Goal: Contribute content: Add original content to the website for others to see

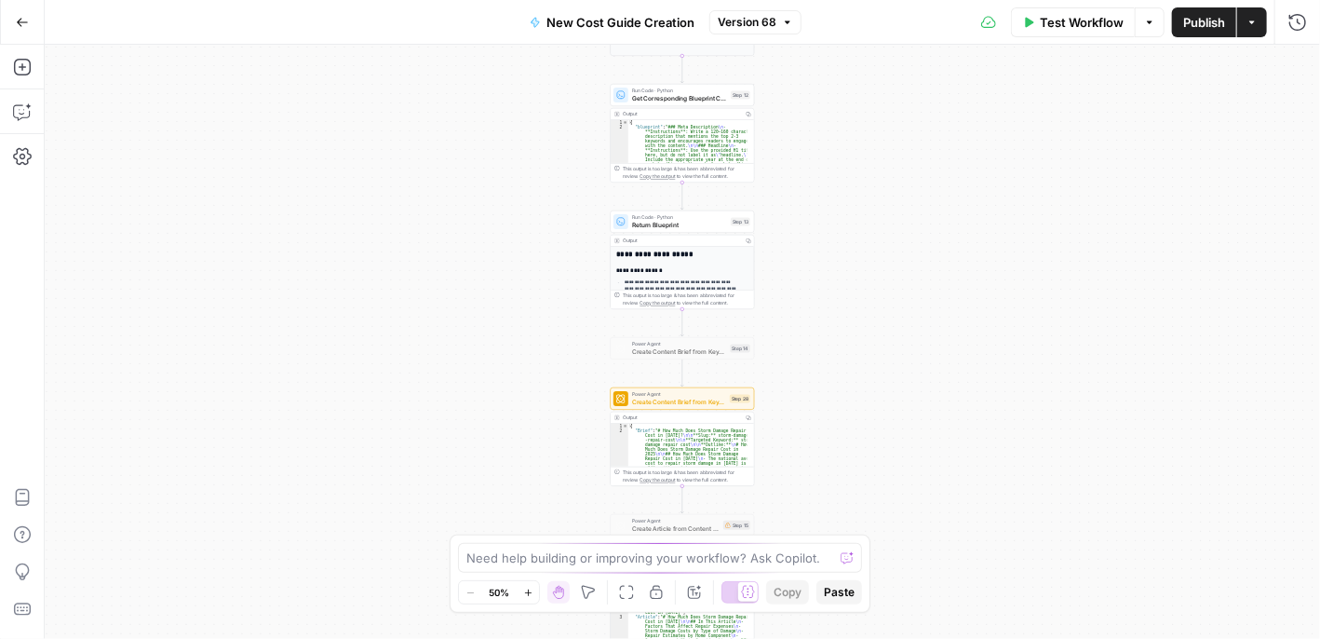
click at [16, 20] on icon "button" at bounding box center [22, 22] width 13 height 13
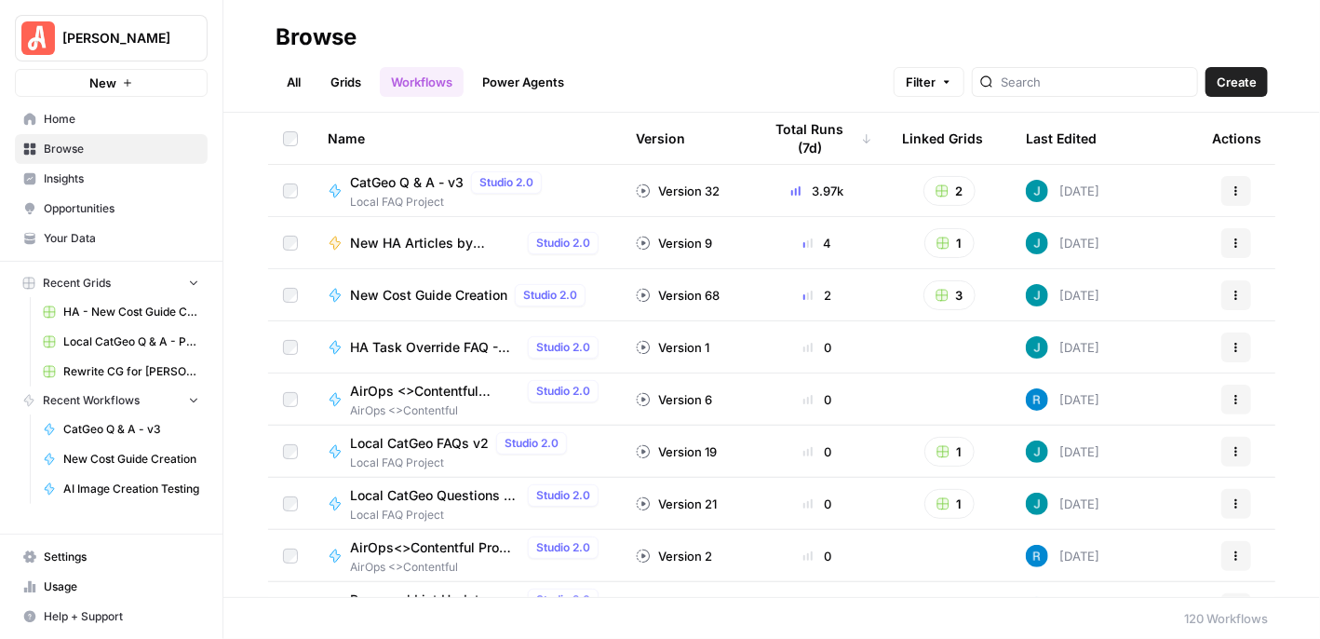
click at [436, 299] on span "New Cost Guide Creation" at bounding box center [428, 295] width 157 height 19
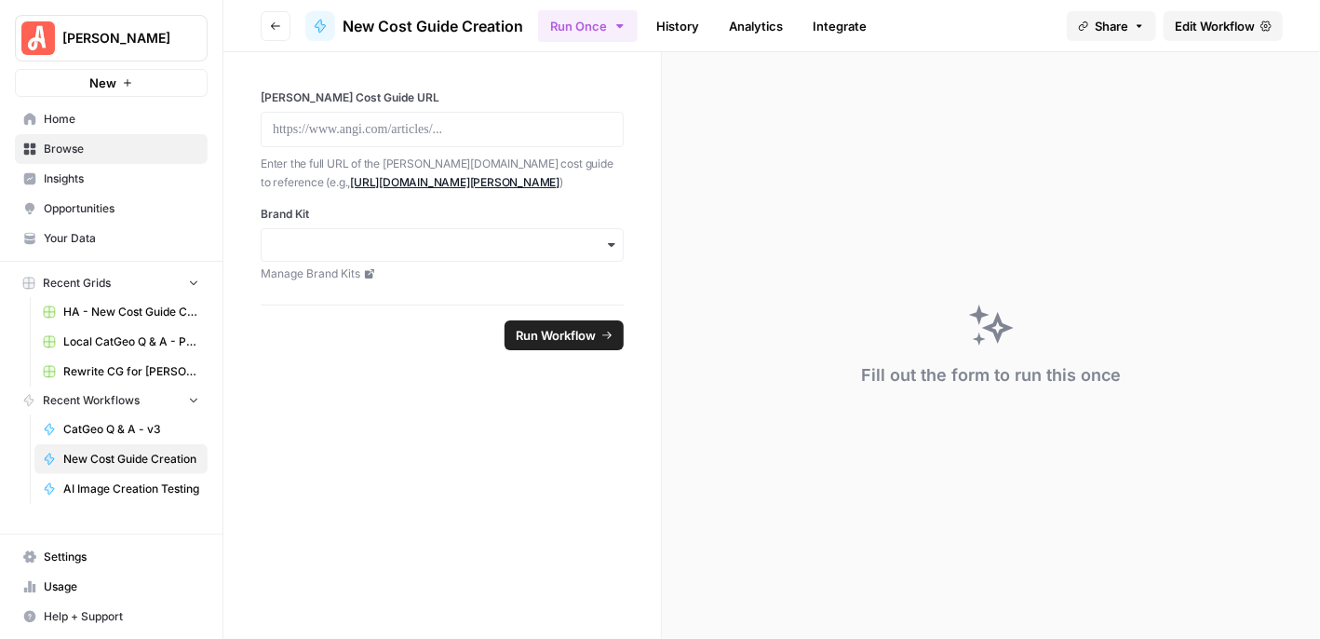
click at [688, 20] on link "History" at bounding box center [677, 26] width 65 height 30
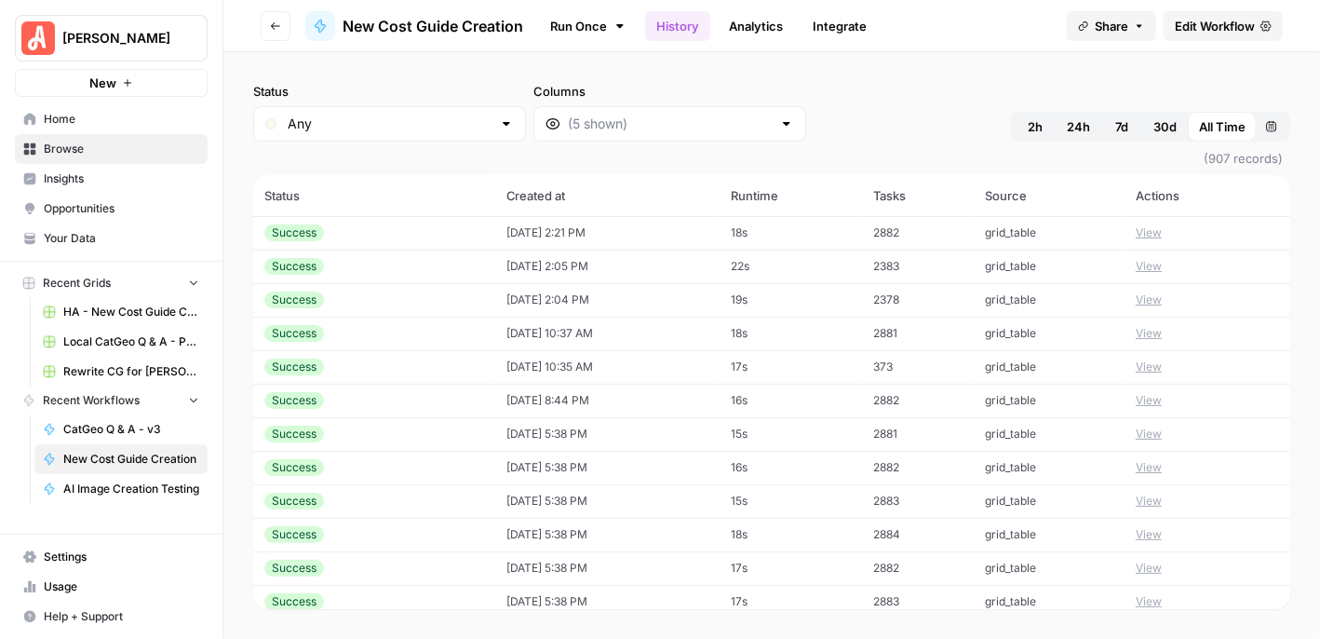
scroll to position [56, 0]
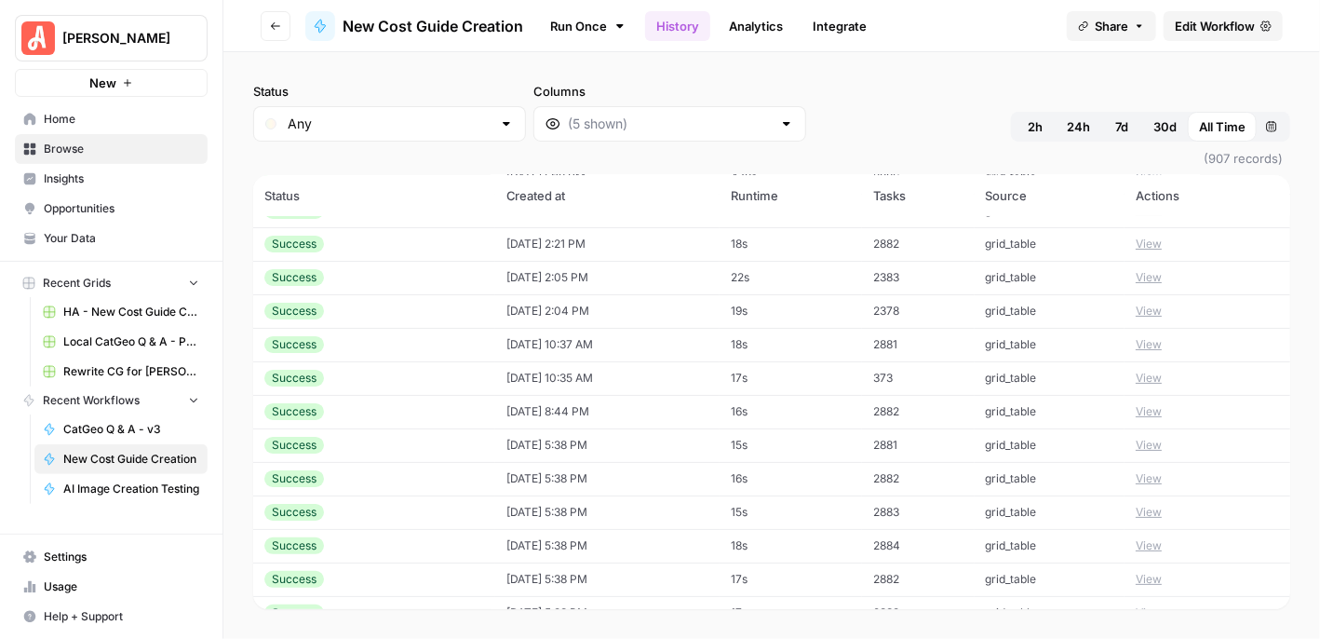
click at [268, 34] on button "Go back" at bounding box center [276, 26] width 30 height 30
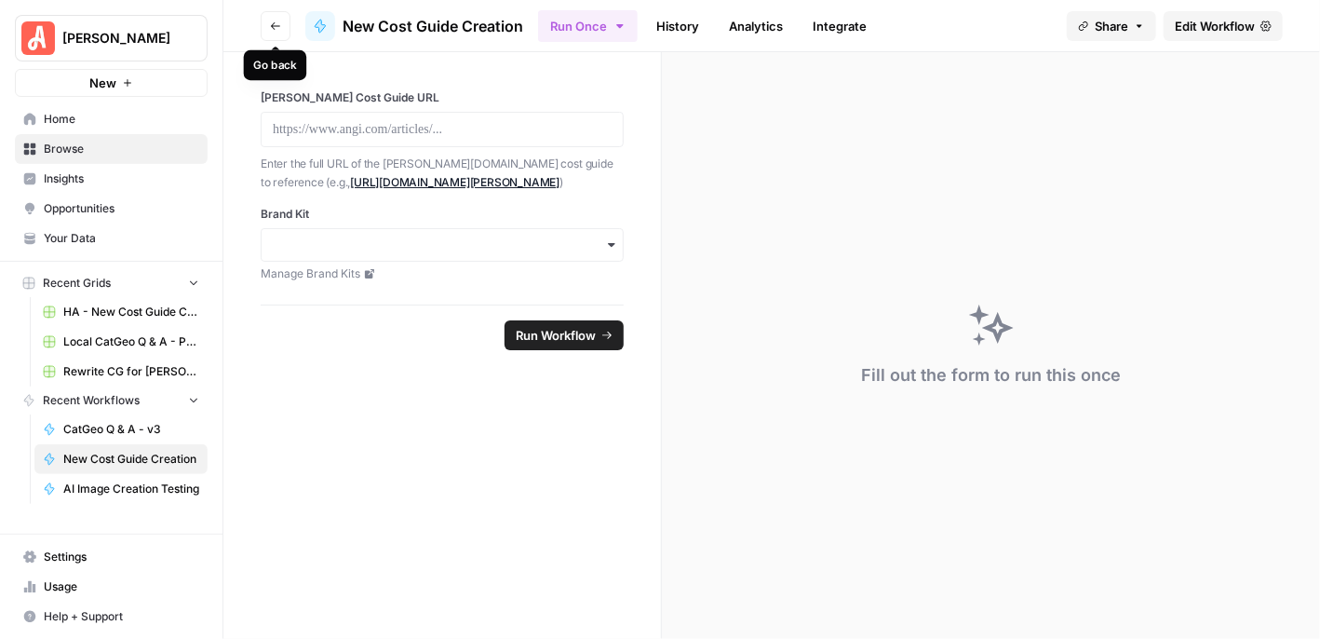
click at [276, 28] on icon "button" at bounding box center [275, 25] width 11 height 11
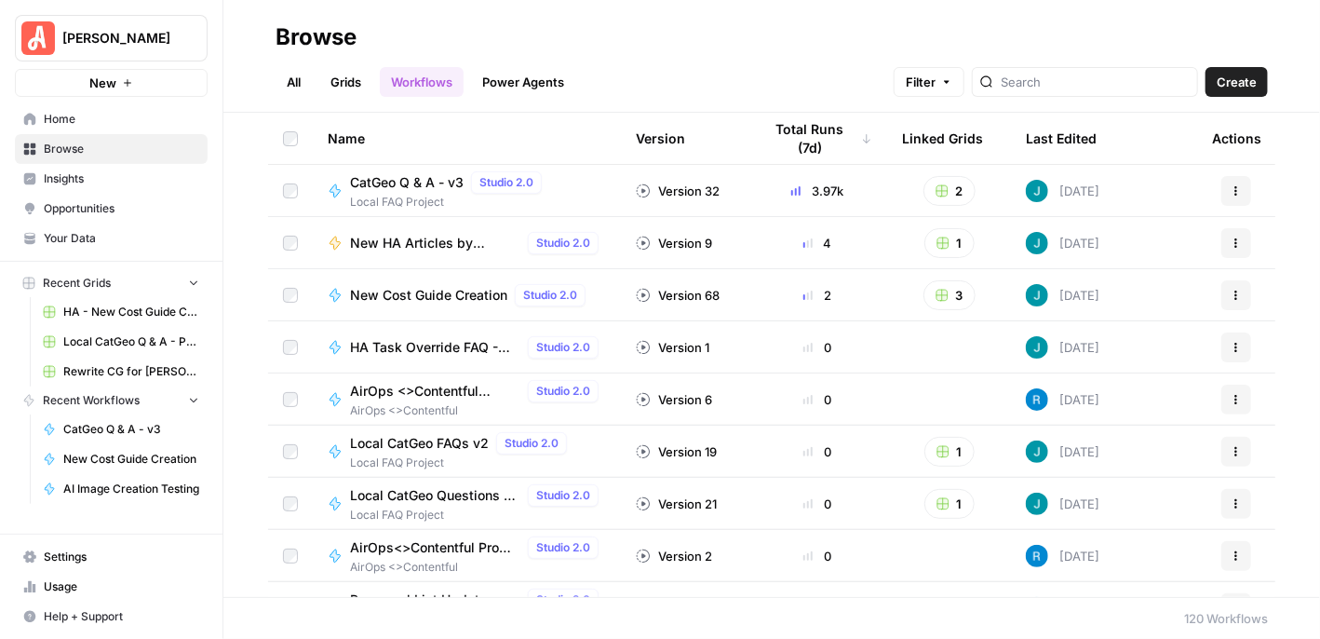
click at [123, 236] on span "Your Data" at bounding box center [121, 238] width 155 height 17
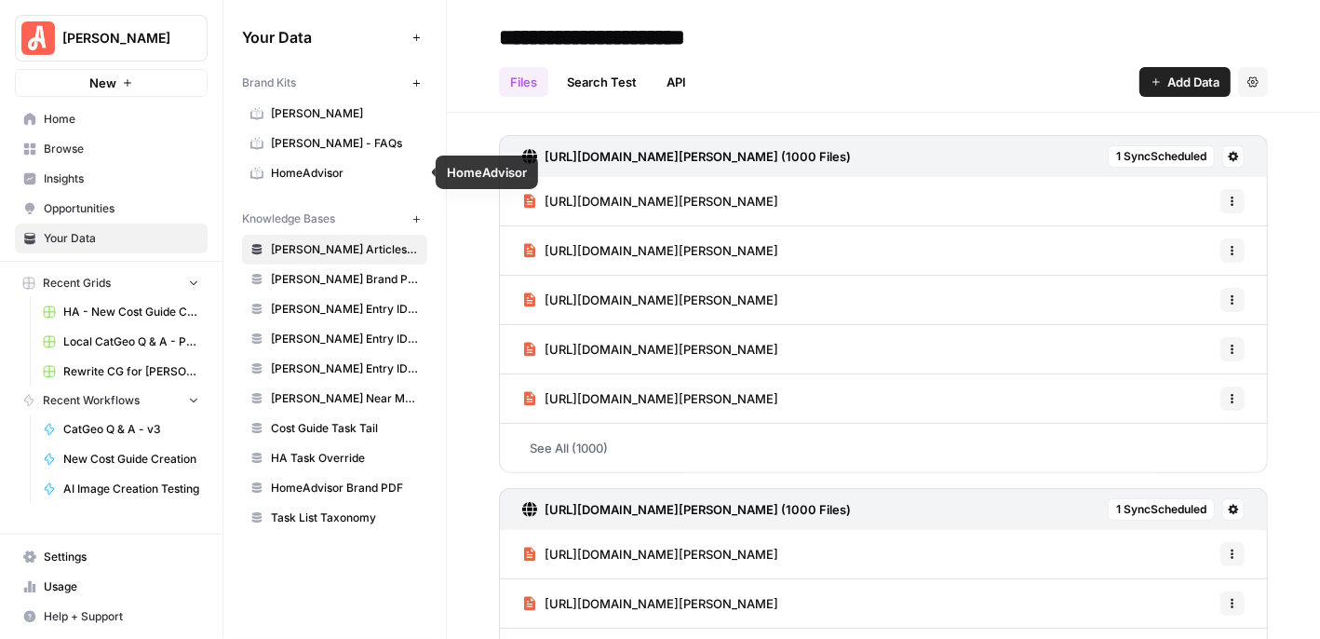
click at [311, 171] on span "HomeAdvisor" at bounding box center [345, 173] width 148 height 17
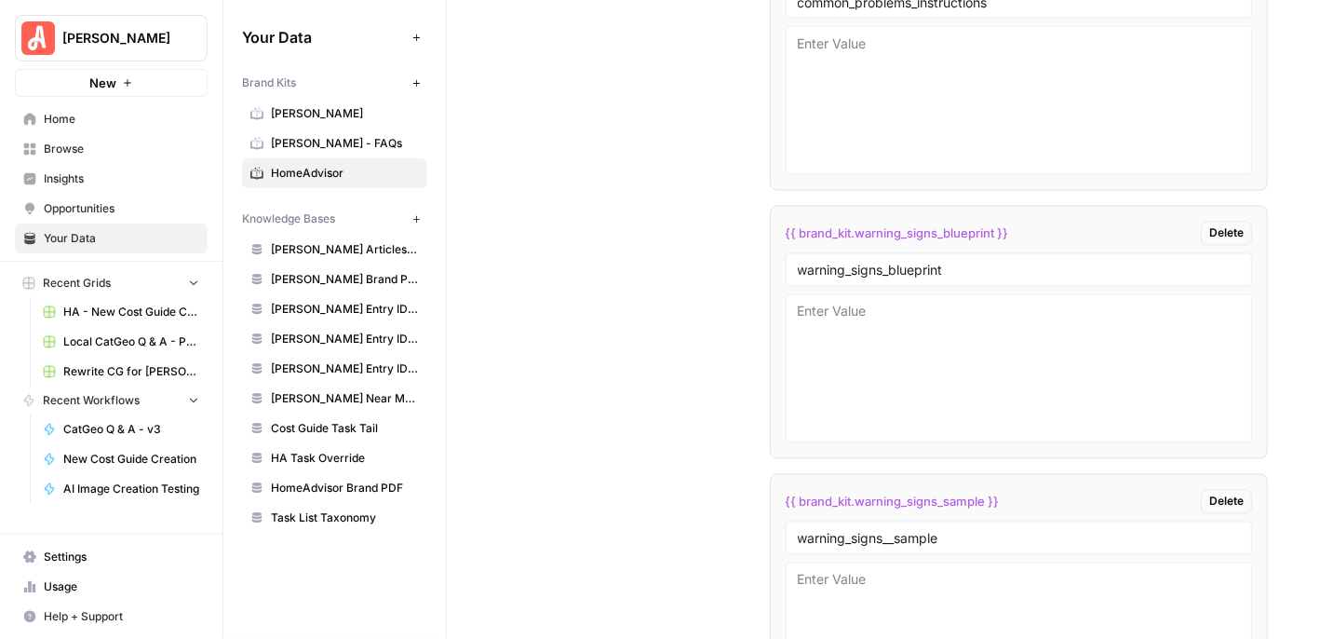
scroll to position [11083, 0]
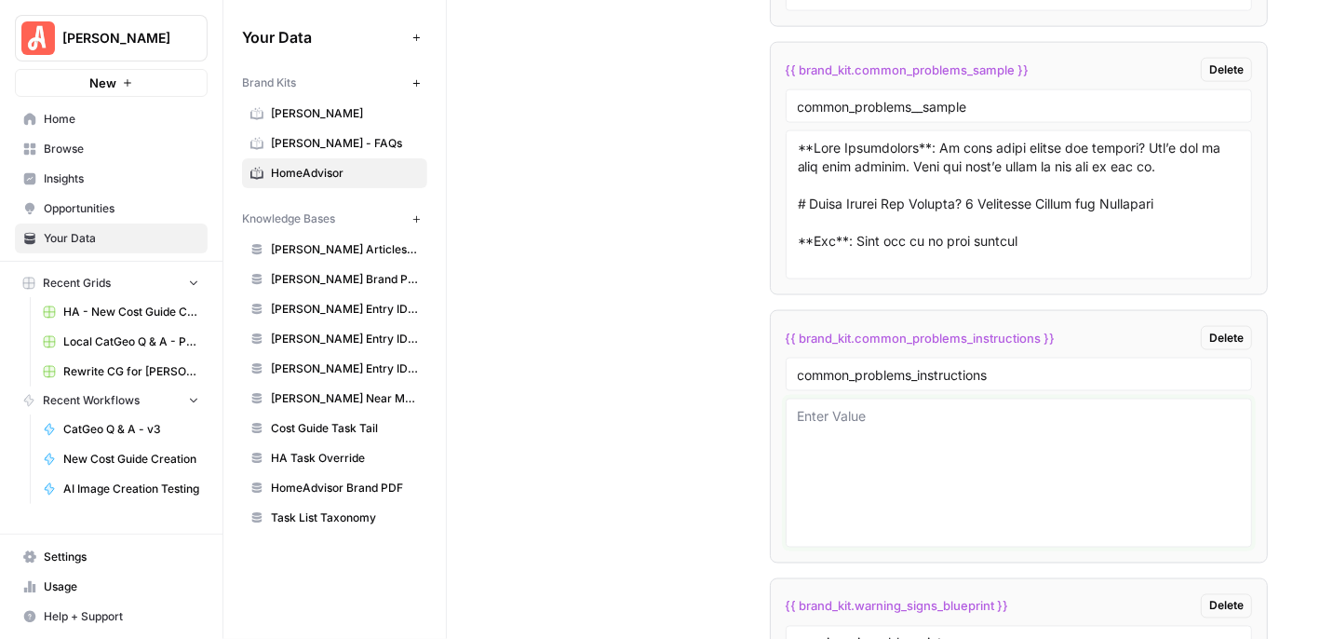
click at [882, 435] on textarea at bounding box center [1019, 473] width 443 height 132
paste textarea "**Loremipsumdo**: Sit ametconse adi elitsedd eius temp in ut laboreet do magna …"
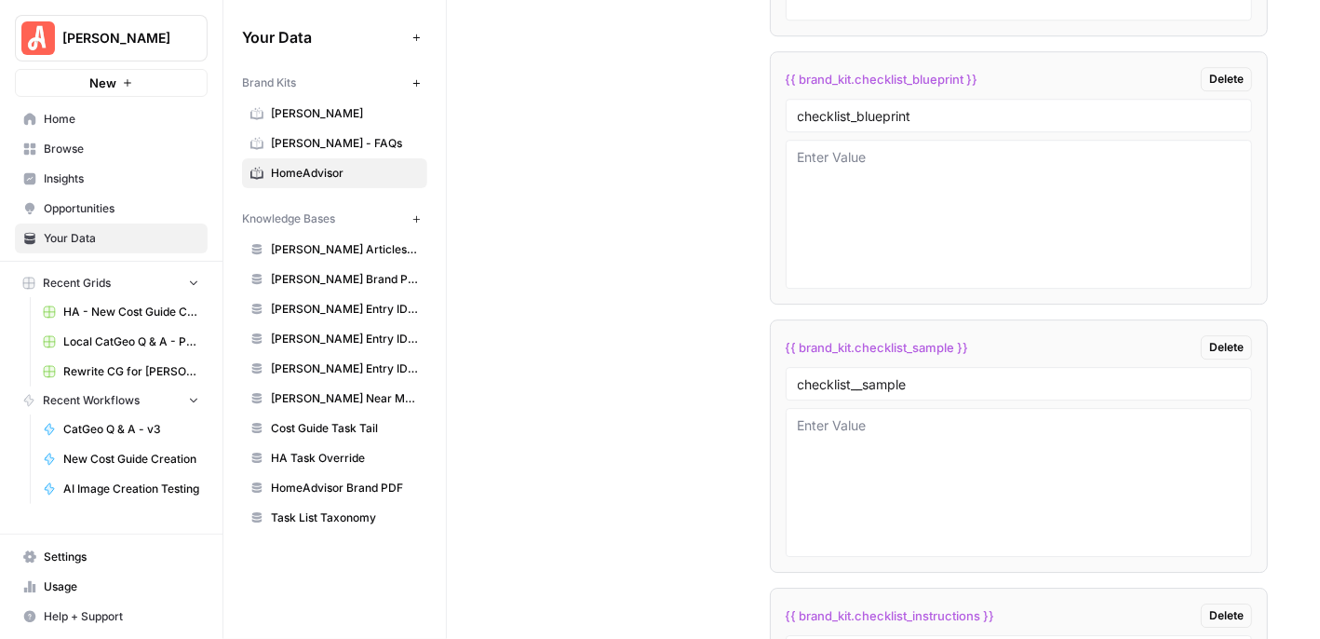
scroll to position [12572, 0]
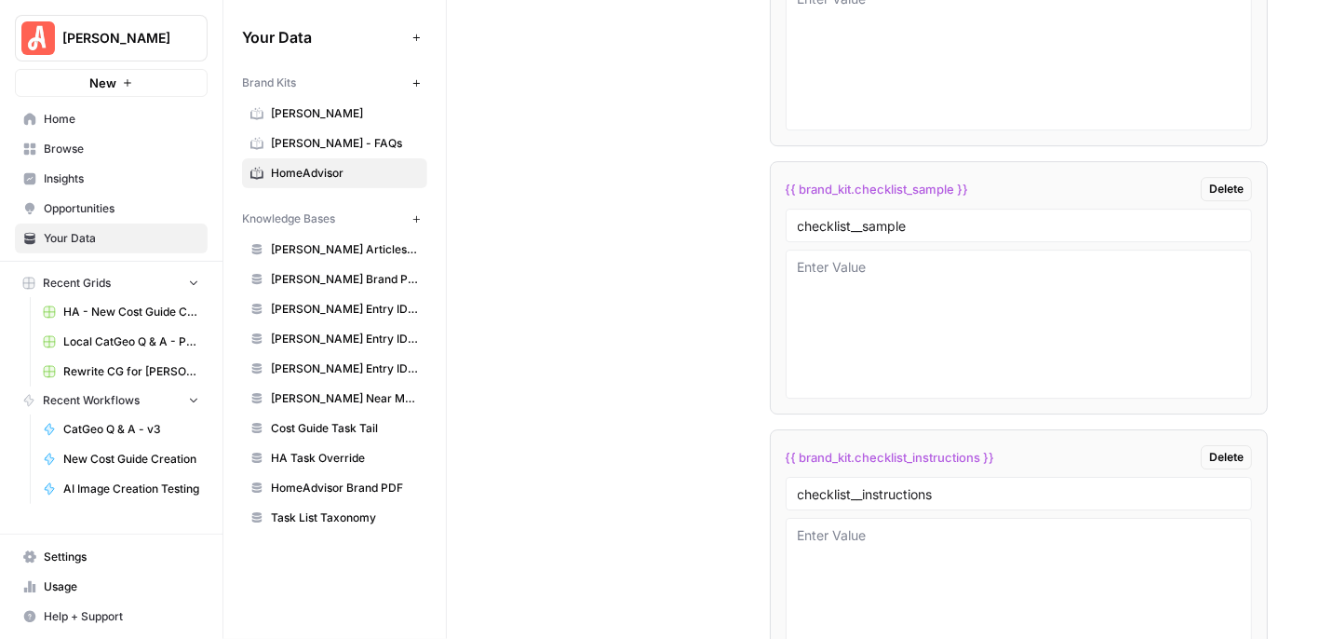
type textarea "**Loremipsumdo**: Sit ametconse adi elitsedd eius temp in ut laboreet do magna …"
click at [1290, 531] on icon "close" at bounding box center [1292, 533] width 9 height 9
